Goal: Information Seeking & Learning: Learn about a topic

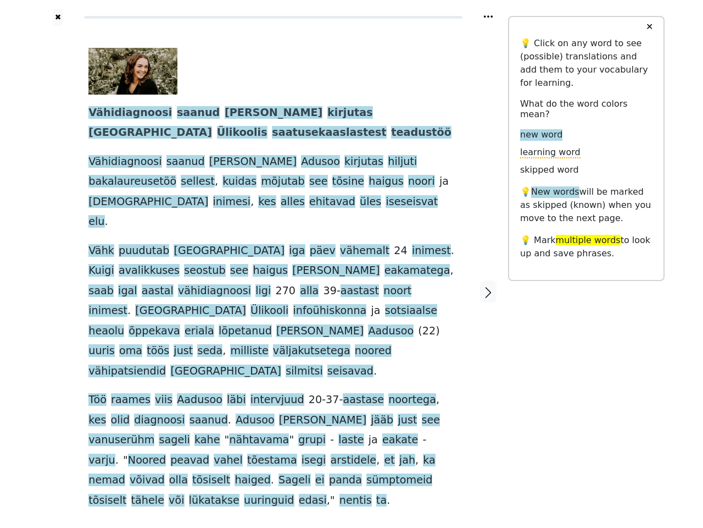
click at [352, 304] on span "infoühiskonna" at bounding box center [330, 311] width 74 height 14
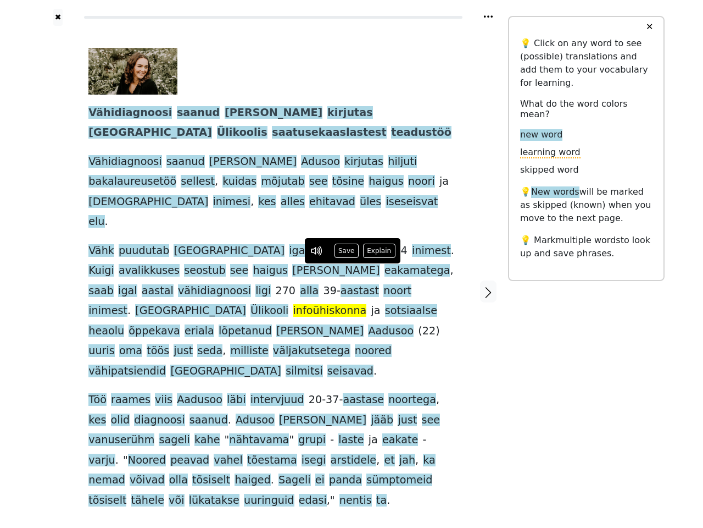
click at [488, 16] on icon at bounding box center [488, 16] width 9 height 2
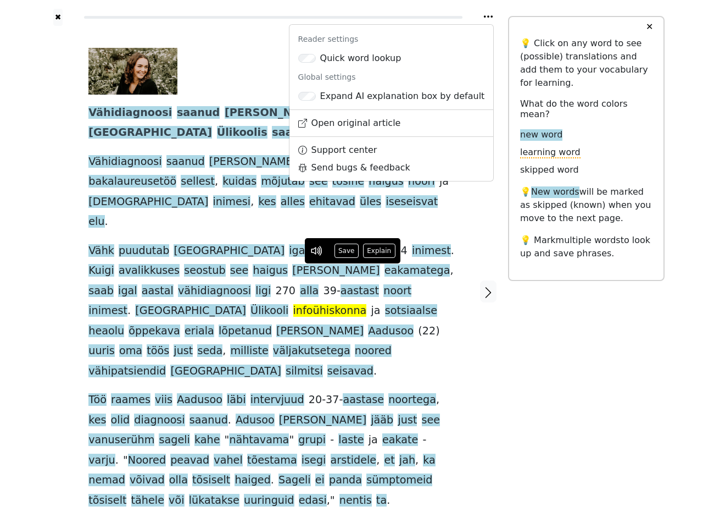
click at [58, 257] on div at bounding box center [57, 291] width 39 height 531
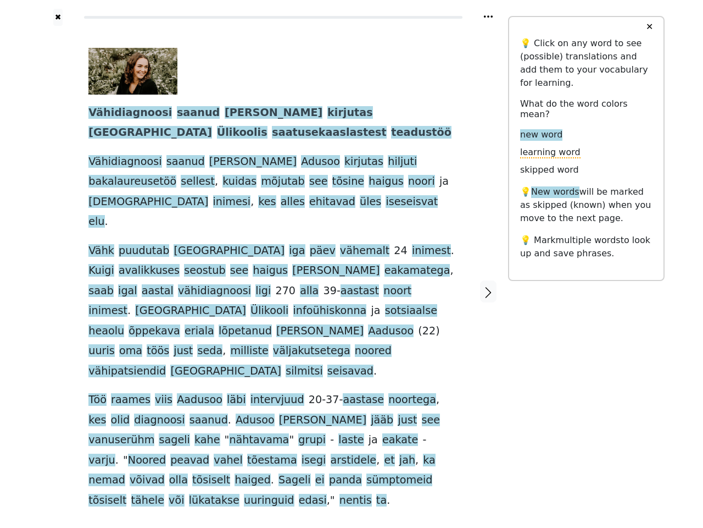
click at [385, 264] on span "eakamatega" at bounding box center [418, 271] width 66 height 14
click at [123, 113] on span "Vähidiagnoosi" at bounding box center [130, 113] width 84 height 14
click at [180, 113] on span "saanud" at bounding box center [198, 113] width 43 height 14
click at [225, 113] on span "[PERSON_NAME]" at bounding box center [274, 113] width 98 height 14
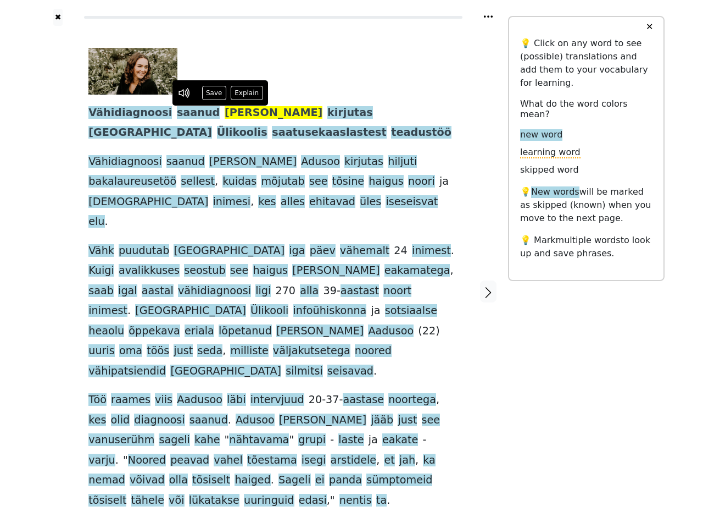
click at [327, 113] on span "kirjutas" at bounding box center [350, 113] width 46 height 14
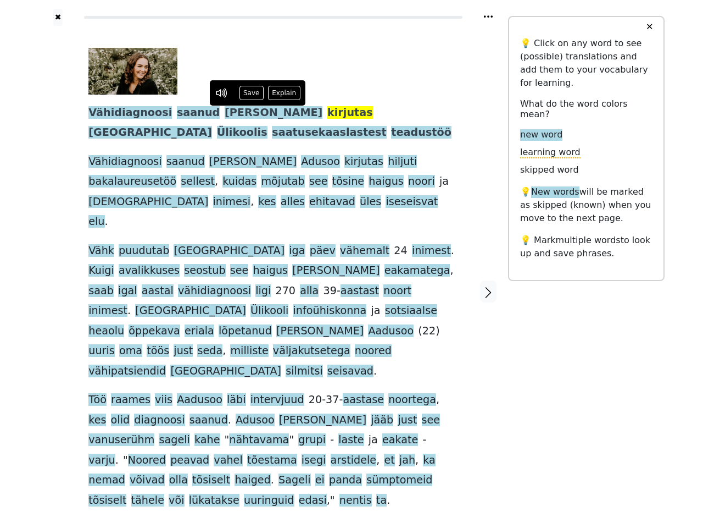
click at [212, 126] on span "[GEOGRAPHIC_DATA]" at bounding box center [150, 133] width 124 height 14
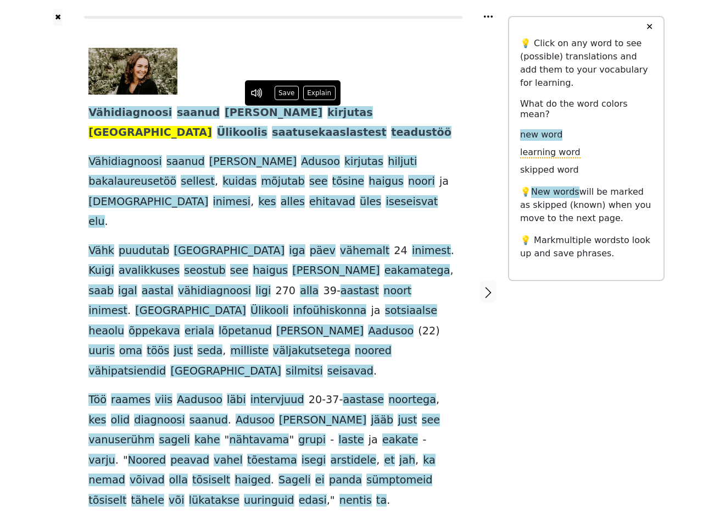
click at [268, 126] on span "Ülikoolis" at bounding box center [242, 133] width 51 height 14
